Goal: Contribute content: Add original content to the website for others to see

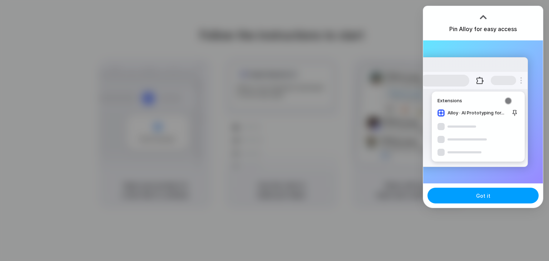
click at [472, 196] on button "Got it" at bounding box center [482, 196] width 111 height 16
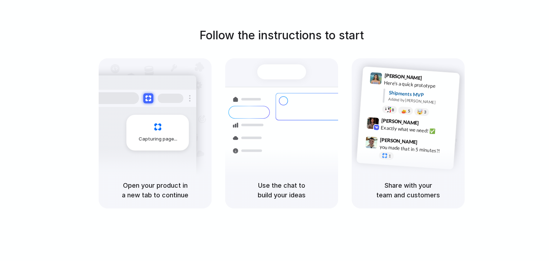
click at [146, 187] on h5 "Open your product in a new tab to continue" at bounding box center [155, 189] width 96 height 19
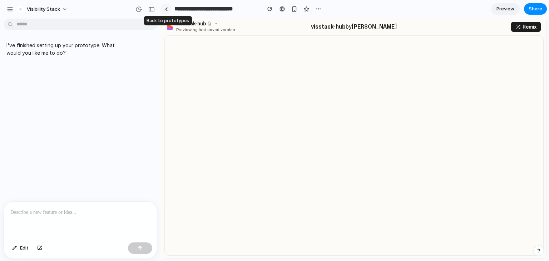
click at [167, 7] on div at bounding box center [166, 9] width 3 height 4
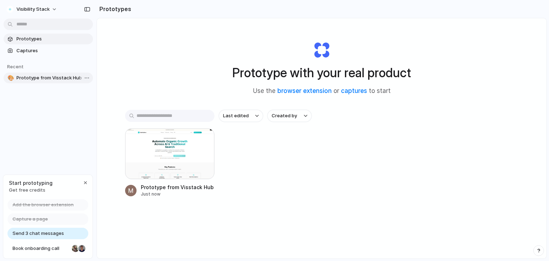
click at [51, 78] on span "Prototype from Visstack Hub" at bounding box center [53, 77] width 74 height 7
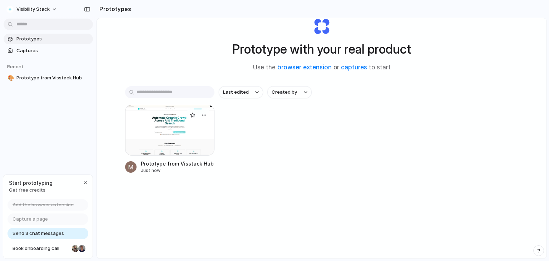
scroll to position [36, 0]
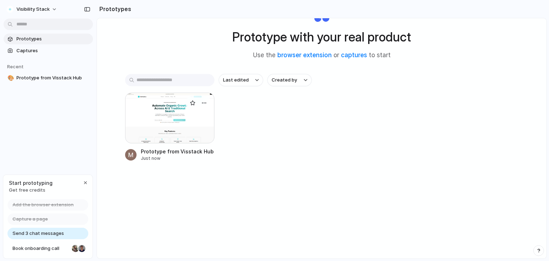
click at [150, 120] on div at bounding box center [169, 118] width 89 height 51
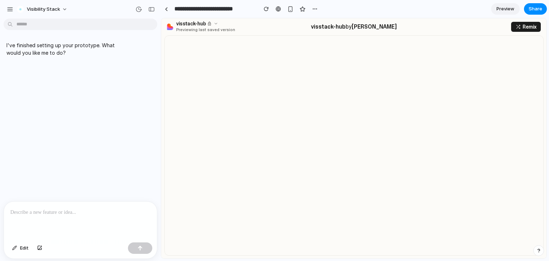
drag, startPoint x: 487, startPoint y: 13, endPoint x: 455, endPoint y: 17, distance: 32.4
click at [274, 130] on div at bounding box center [274, 130] width 0 height 0
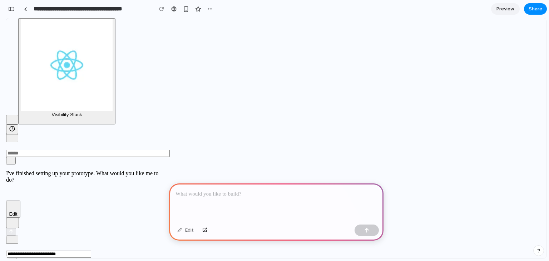
click at [243, 196] on div at bounding box center [276, 202] width 214 height 38
click at [220, 190] on p at bounding box center [276, 194] width 202 height 9
click at [231, 191] on p at bounding box center [276, 194] width 202 height 9
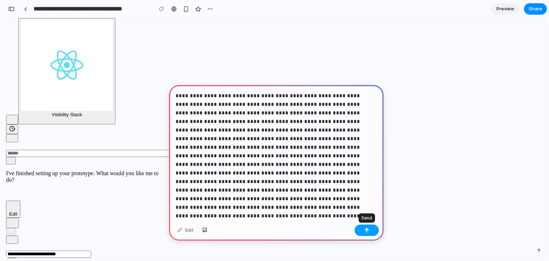
click at [369, 230] on div "button" at bounding box center [366, 230] width 5 height 5
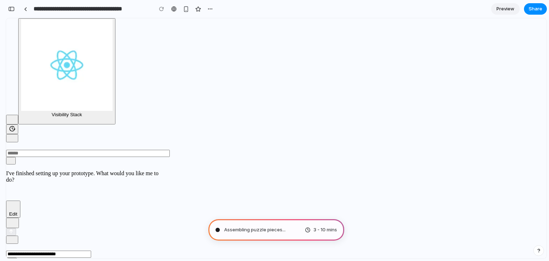
type input "**********"
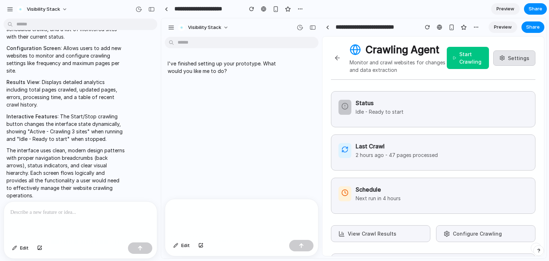
scroll to position [0, 0]
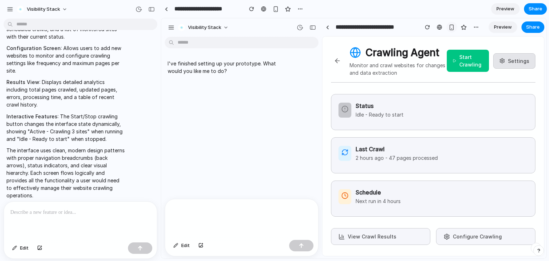
click at [451, 26] on div "button" at bounding box center [451, 27] width 6 height 6
click at [312, 25] on div "button" at bounding box center [312, 27] width 6 height 5
